Goal: Entertainment & Leisure: Consume media (video, audio)

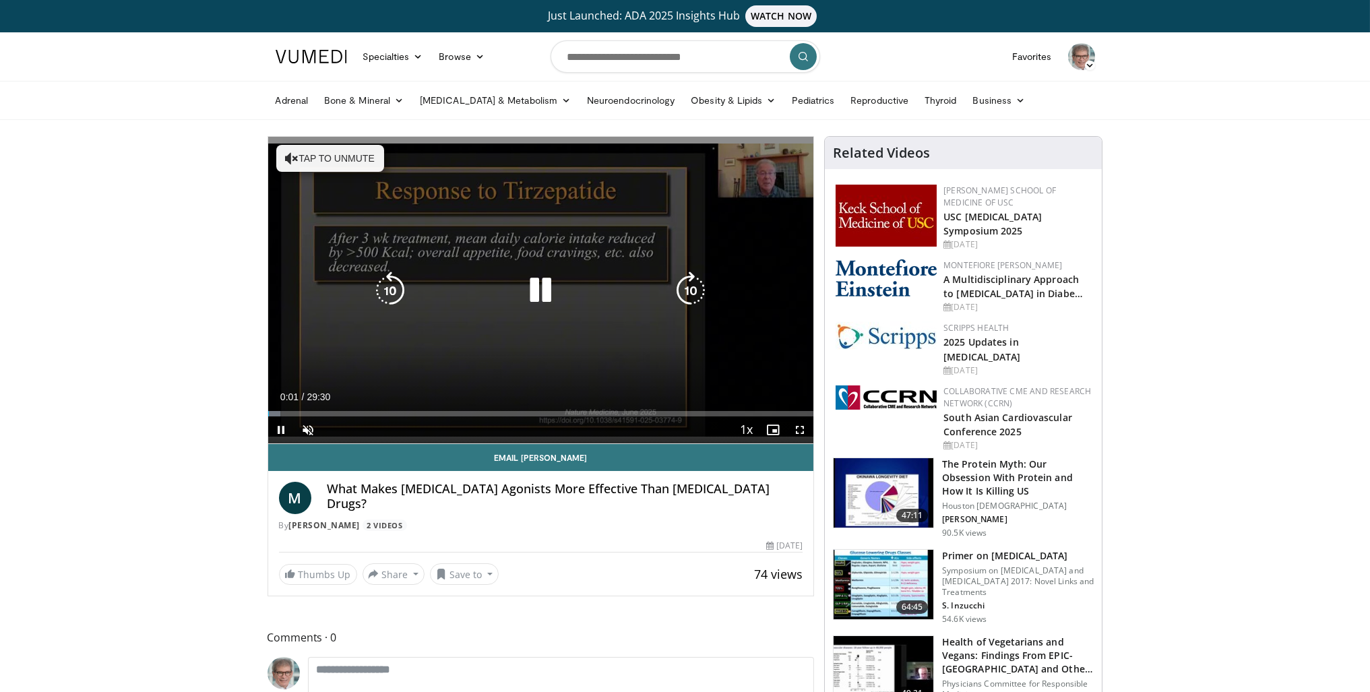
click at [286, 153] on icon "Video Player" at bounding box center [291, 158] width 13 height 13
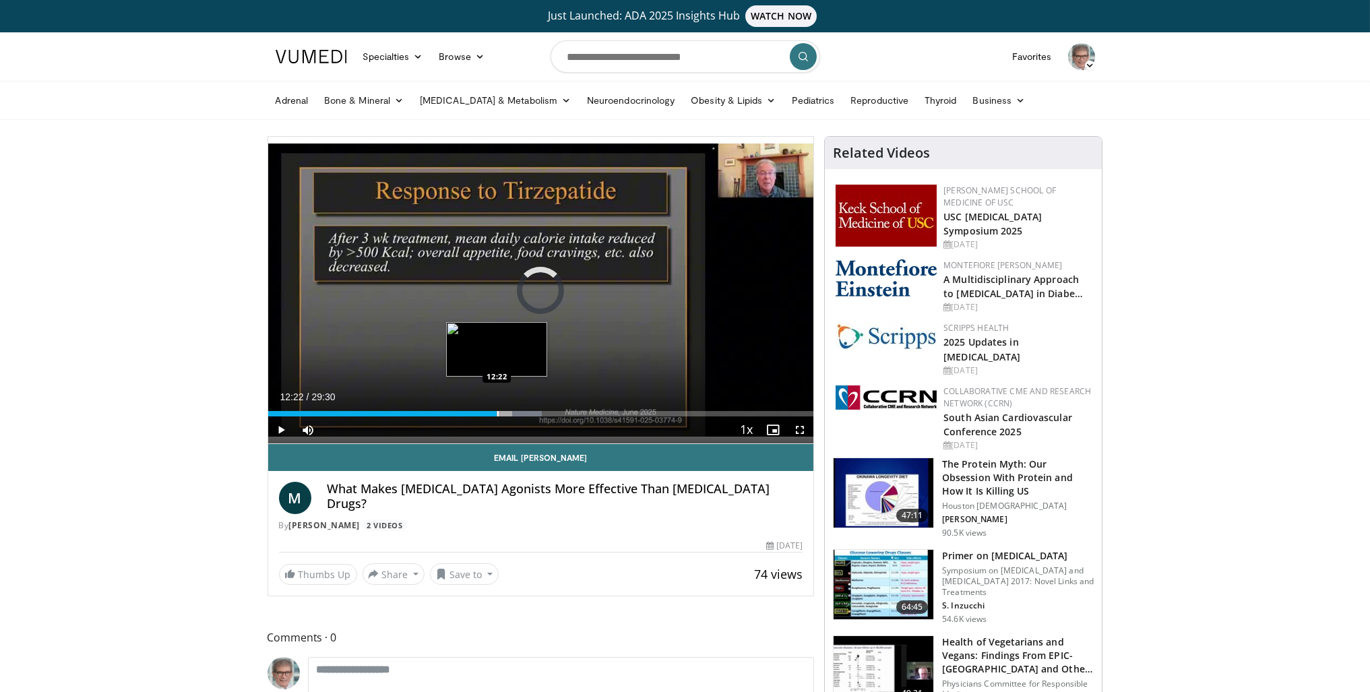
click at [497, 414] on div "Progress Bar" at bounding box center [497, 413] width 1 height 5
click at [280, 424] on span "Video Player" at bounding box center [281, 429] width 27 height 27
click at [282, 424] on span "Video Player" at bounding box center [281, 429] width 27 height 27
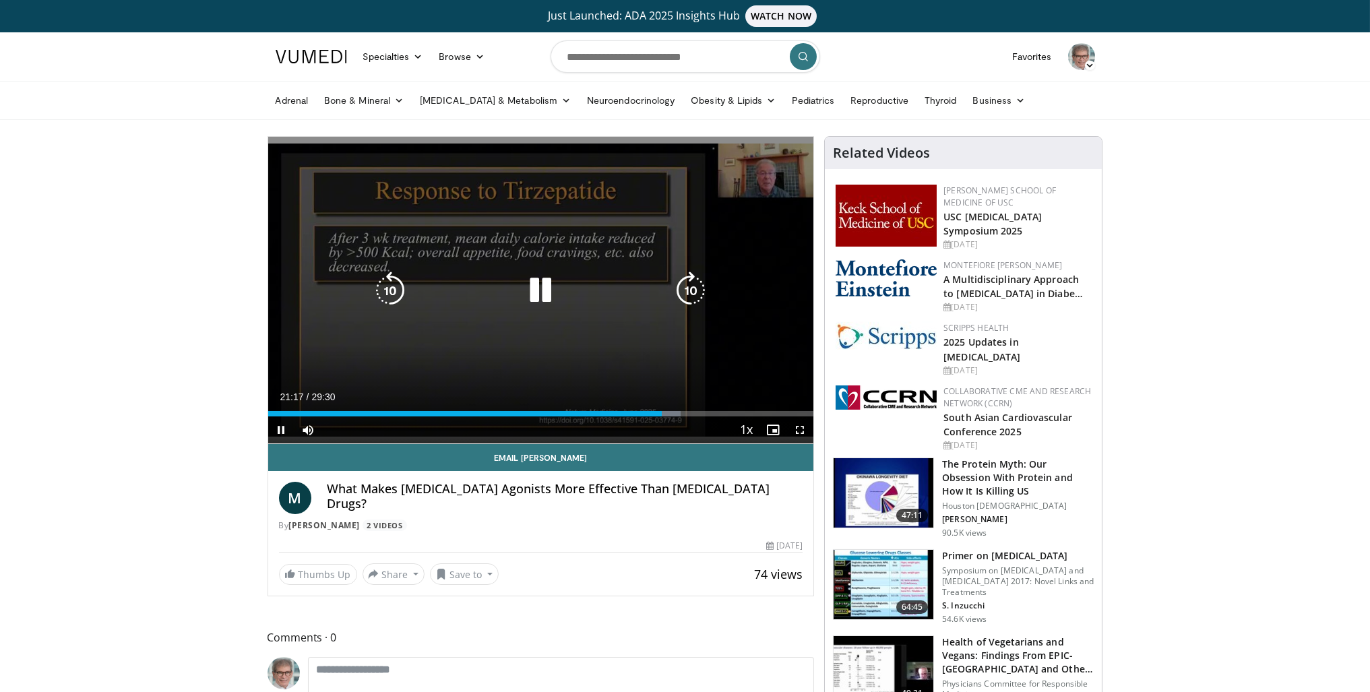
click at [532, 287] on icon "Video Player" at bounding box center [540, 291] width 38 height 38
